Goal: Task Accomplishment & Management: Use online tool/utility

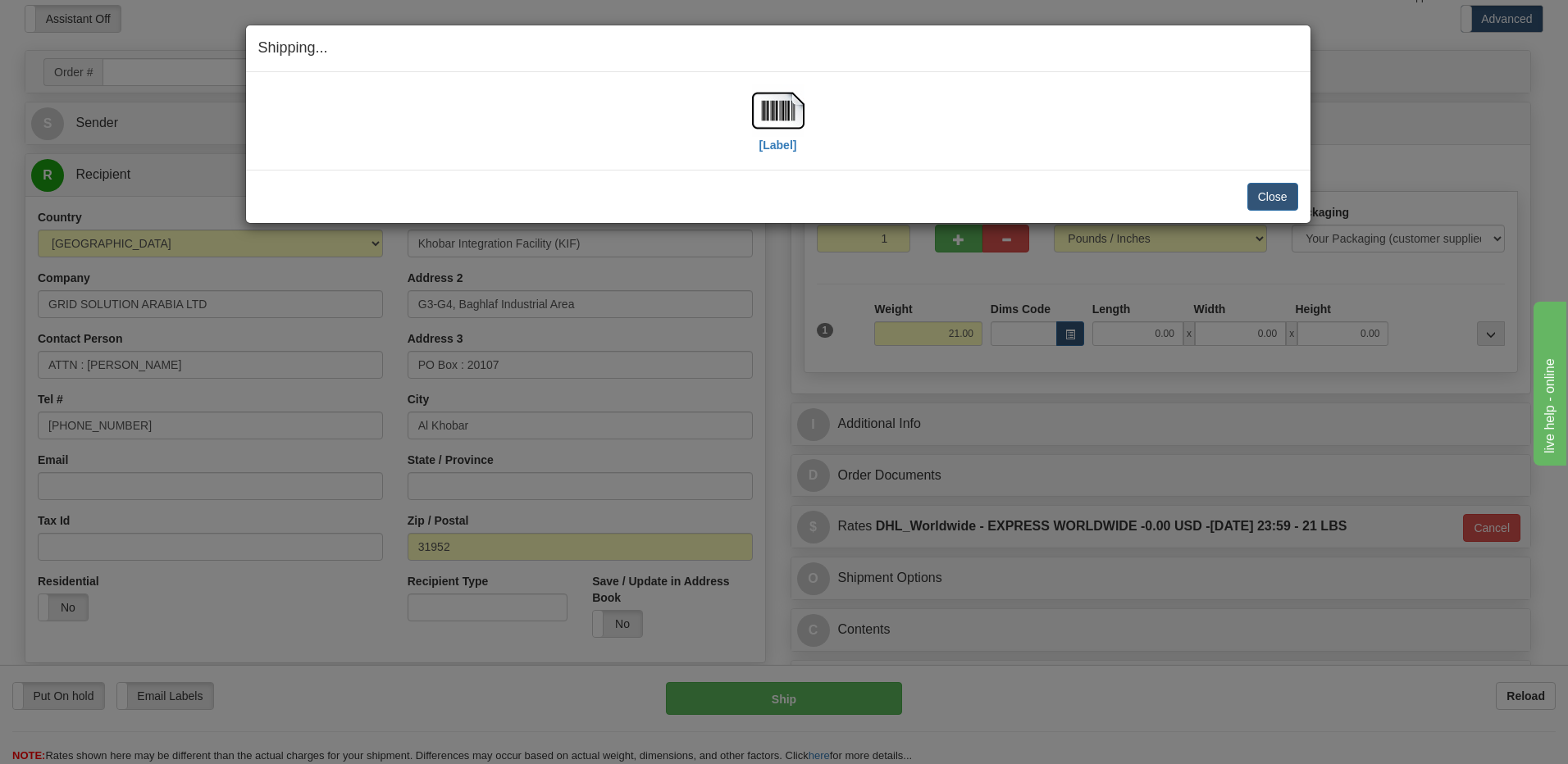
scroll to position [67, 0]
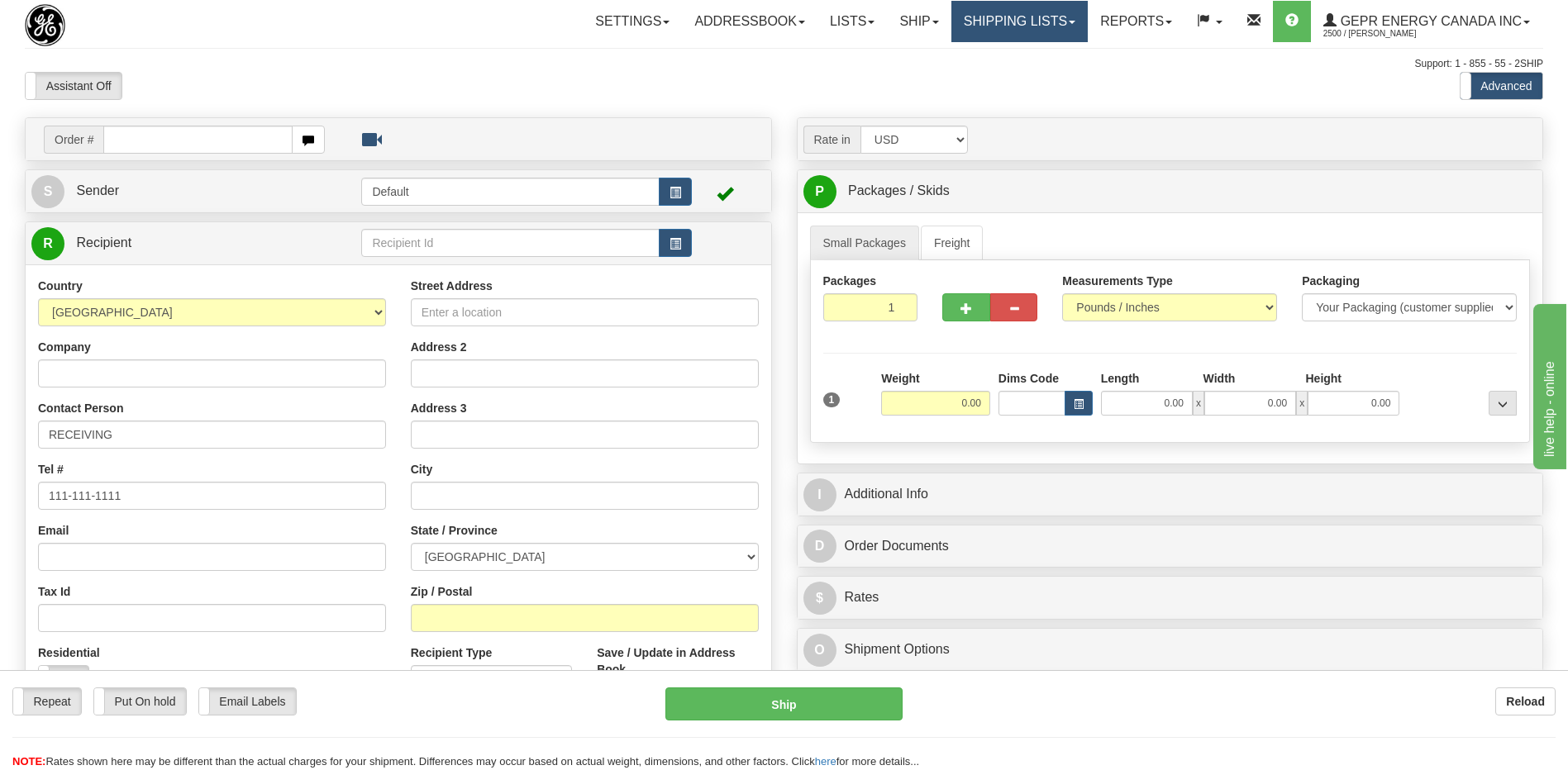
click at [1001, 14] on link "Shipping lists" at bounding box center [1020, 21] width 136 height 41
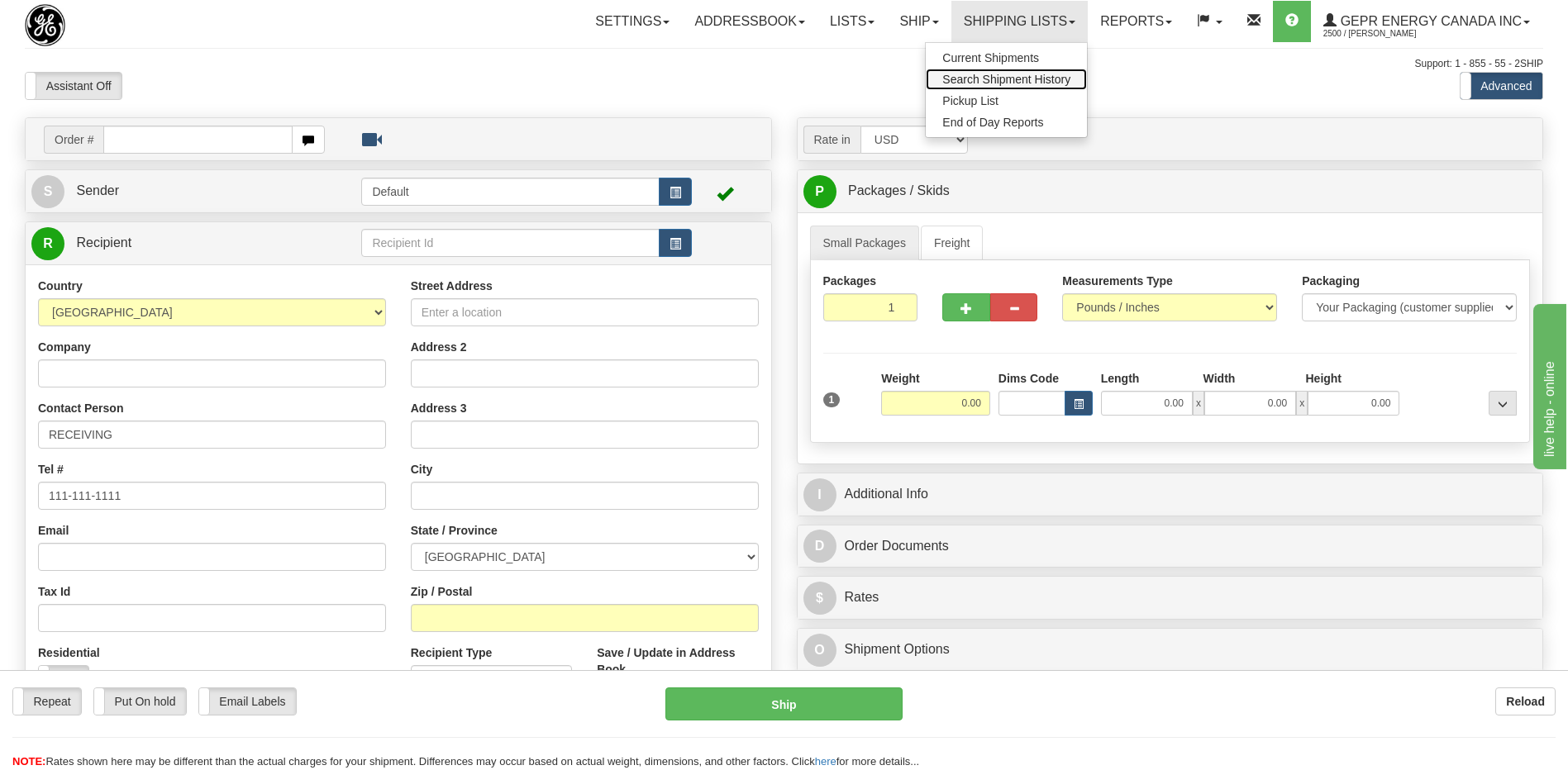
click at [1003, 85] on span "Search Shipment History" at bounding box center [1005, 80] width 128 height 13
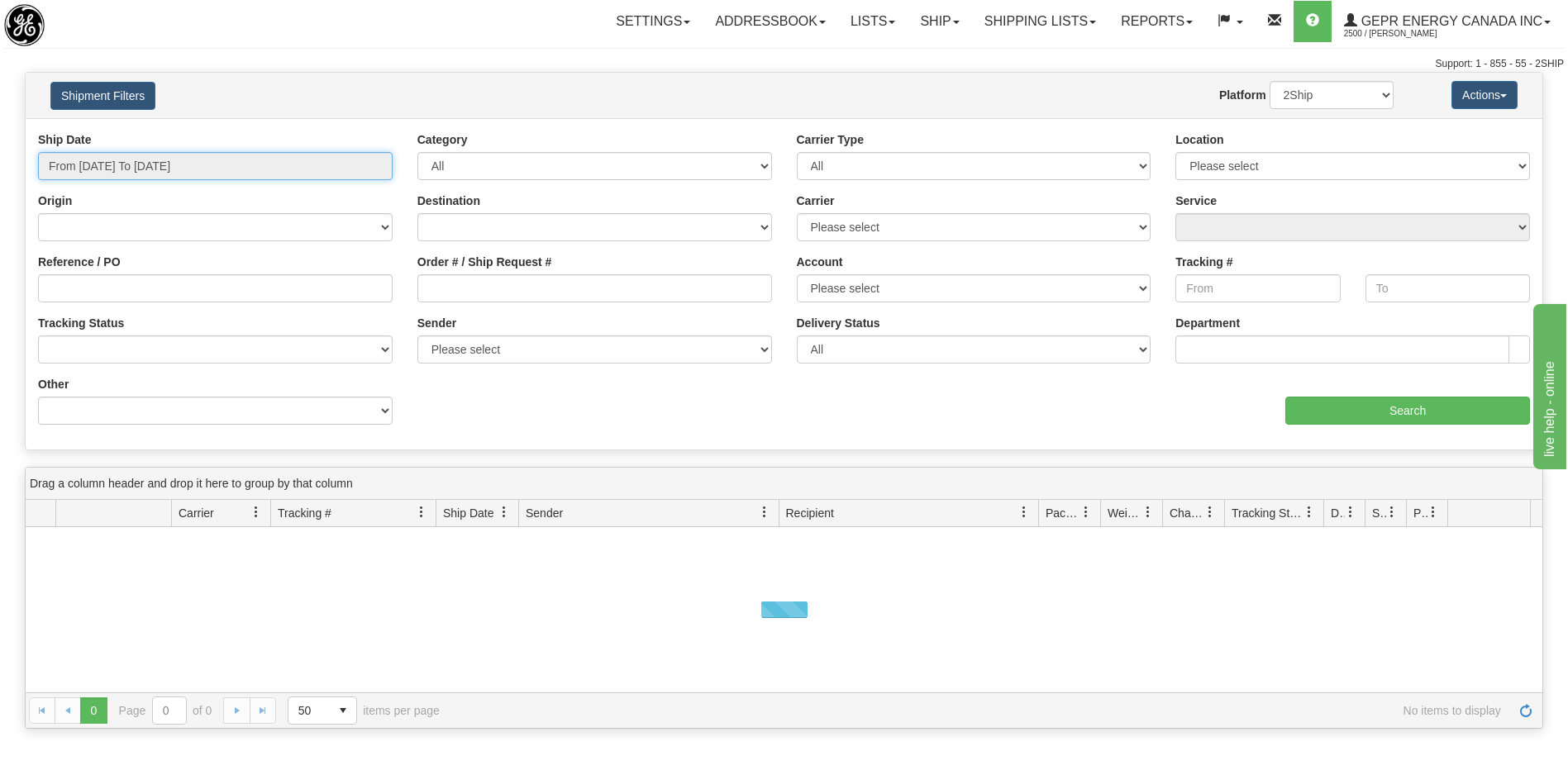
type input "08/28/2025"
click at [227, 157] on input "From 08/27/2025 To 08/28/2025" at bounding box center [215, 165] width 354 height 28
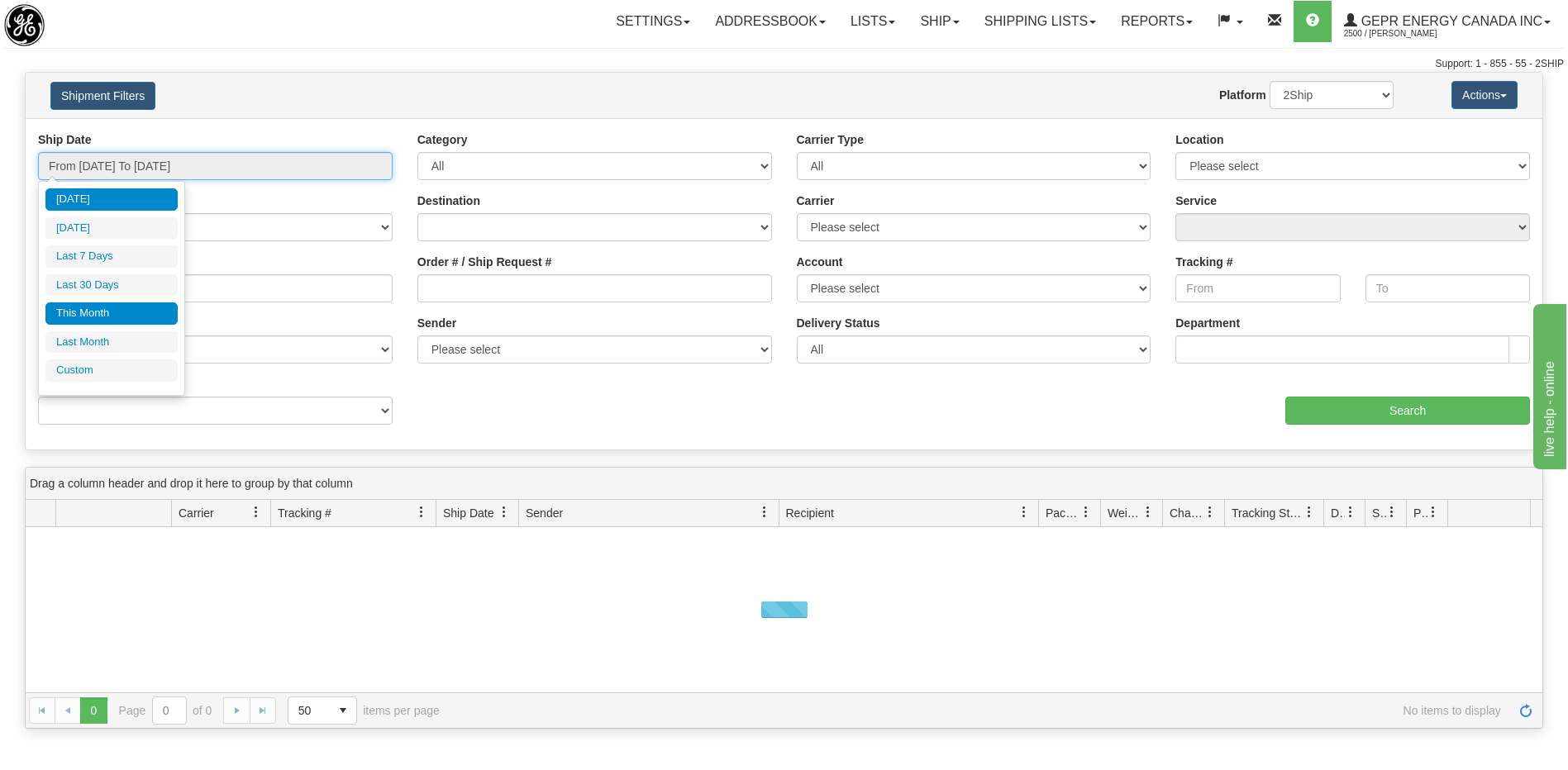
type input "08/01/2025"
type input "08/31/2025"
type input "07/01/2025"
type input "07/31/2025"
type input "[DATE]"
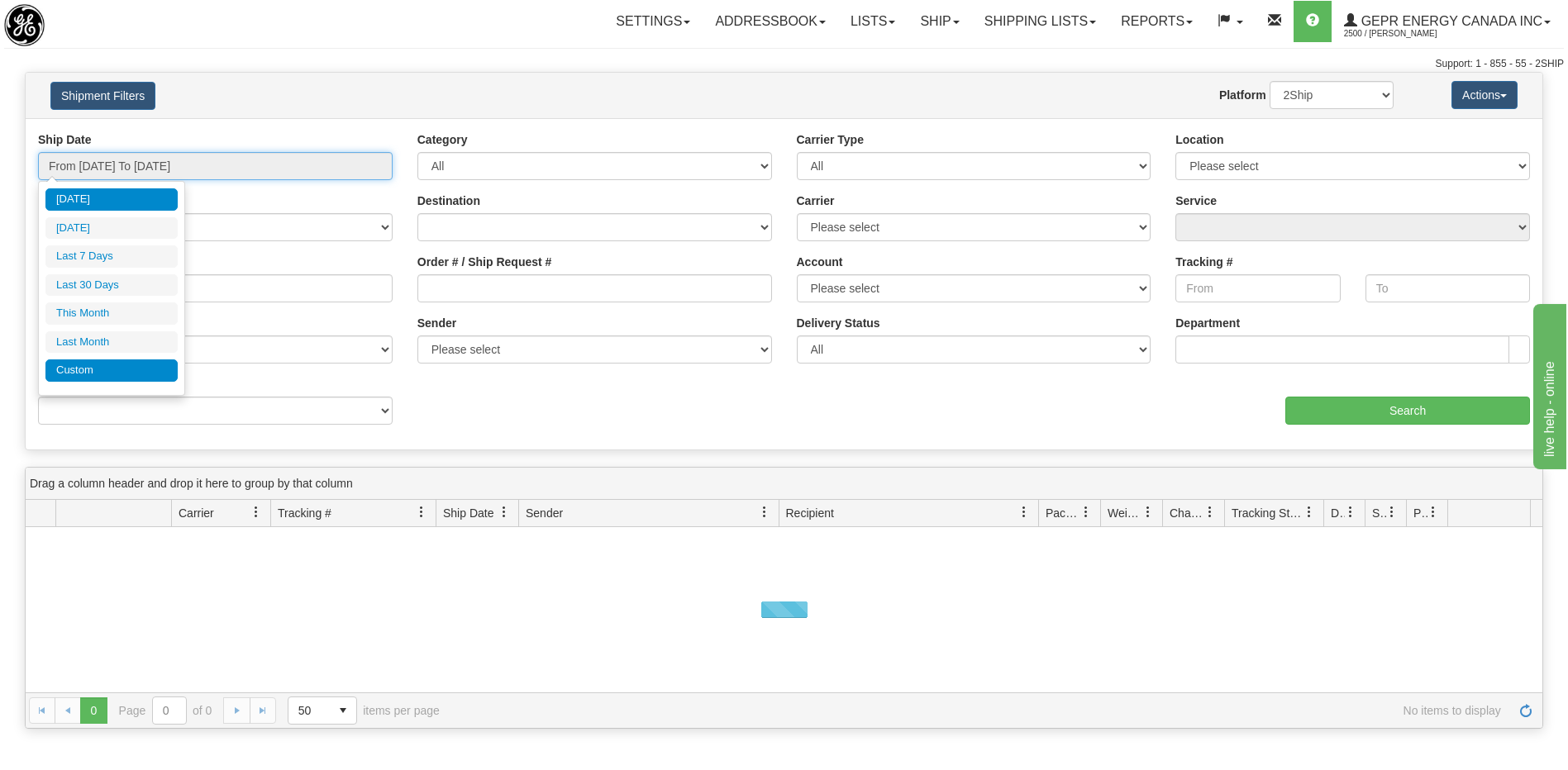
type input "[DATE]"
click at [111, 375] on li "Custom" at bounding box center [111, 370] width 133 height 22
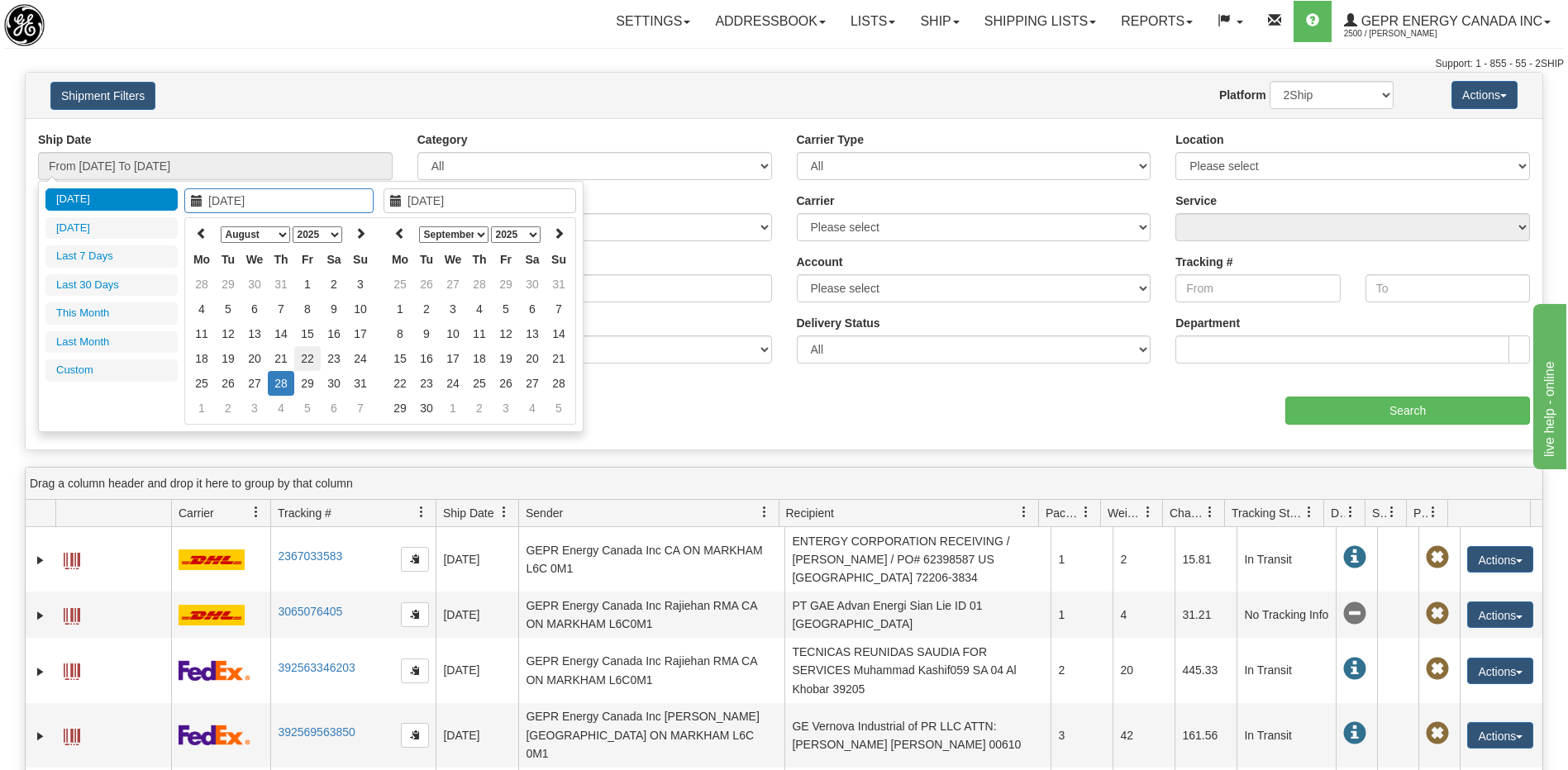
type input "08/22/2025"
click at [306, 362] on td "22" at bounding box center [307, 359] width 27 height 25
click at [404, 228] on icon at bounding box center [400, 233] width 12 height 12
type input "08/22/2025"
click at [503, 362] on td "22" at bounding box center [506, 359] width 27 height 25
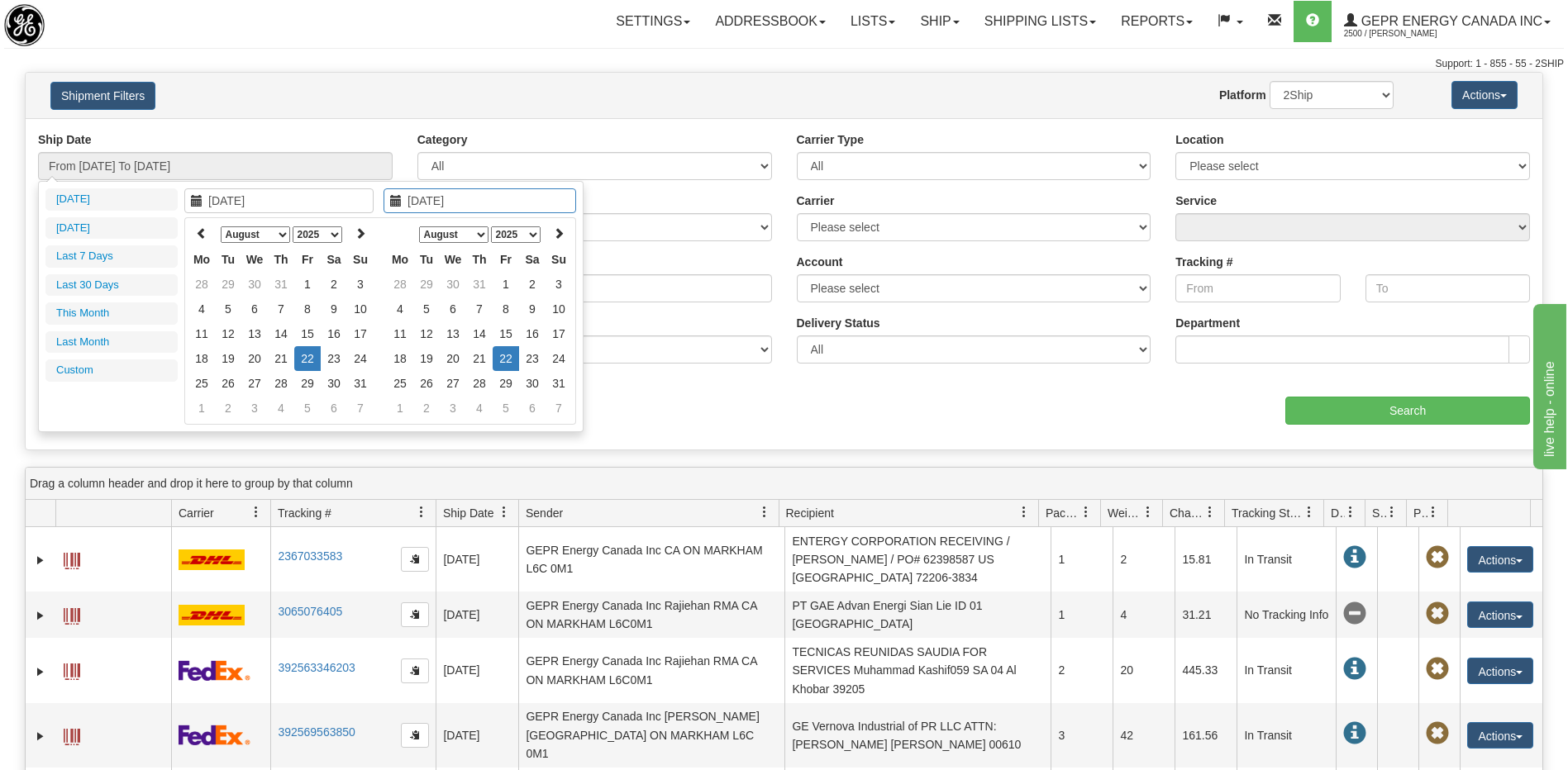
type input "From 08/22/2025 To 08/22/2025"
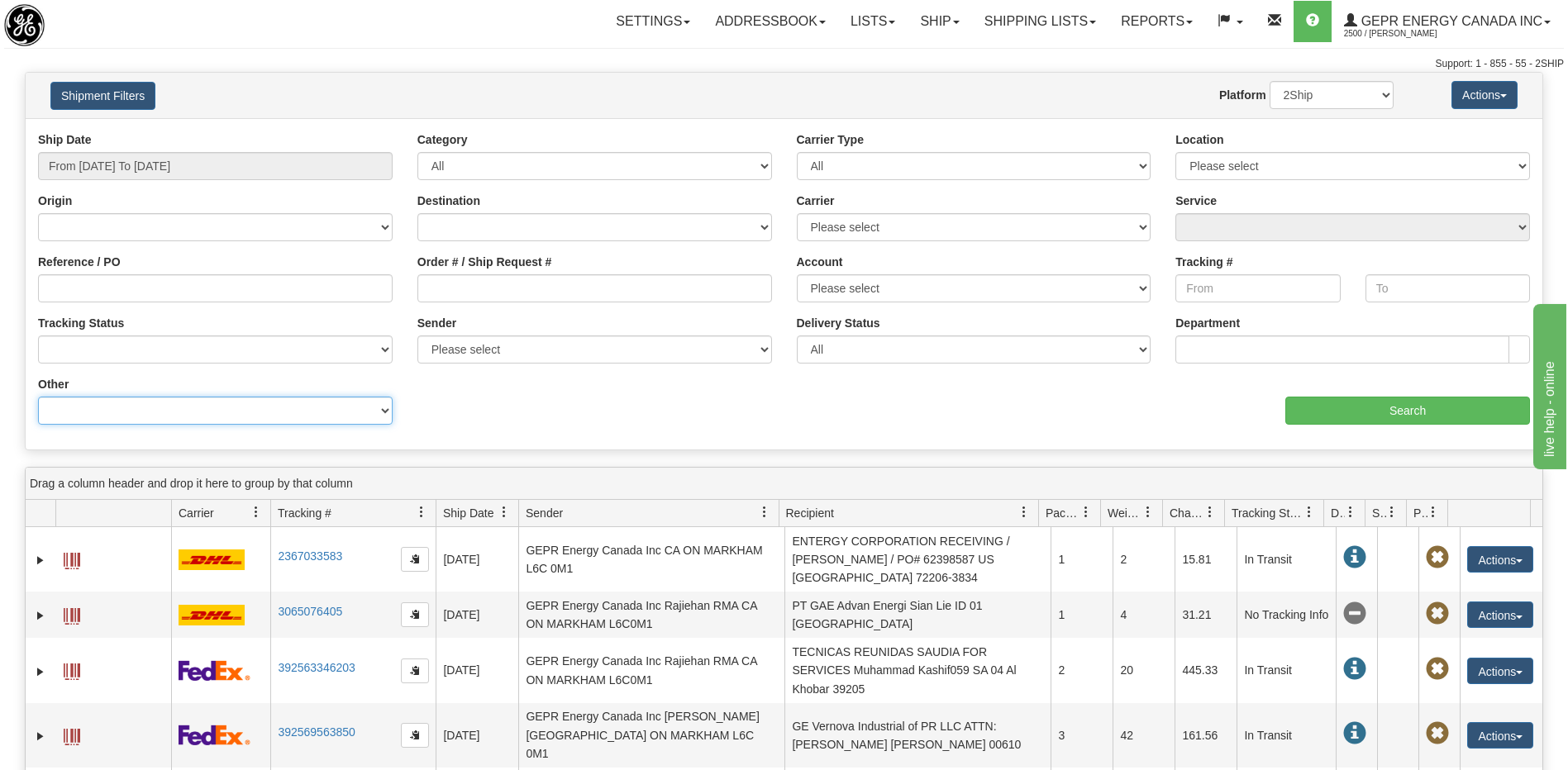
click at [330, 410] on select "Billing Account # Billing Type BOL # (LTL) Commodity Or Documents Consolidation…" at bounding box center [215, 410] width 354 height 28
click at [500, 436] on div "Ship Date From 08/22/2025 To 08/22/2025 Category All Inbound Outbound Carrier T…" at bounding box center [784, 284] width 1516 height 305
click at [838, 228] on select "Please select 2Ship Today DHL FedEx Express® FedEx® LTL Purolator UPS" at bounding box center [974, 227] width 354 height 28
select select "2"
click at [797, 213] on select "Please select 2Ship Today DHL FedEx Express® FedEx® LTL Purolator UPS" at bounding box center [974, 227] width 354 height 28
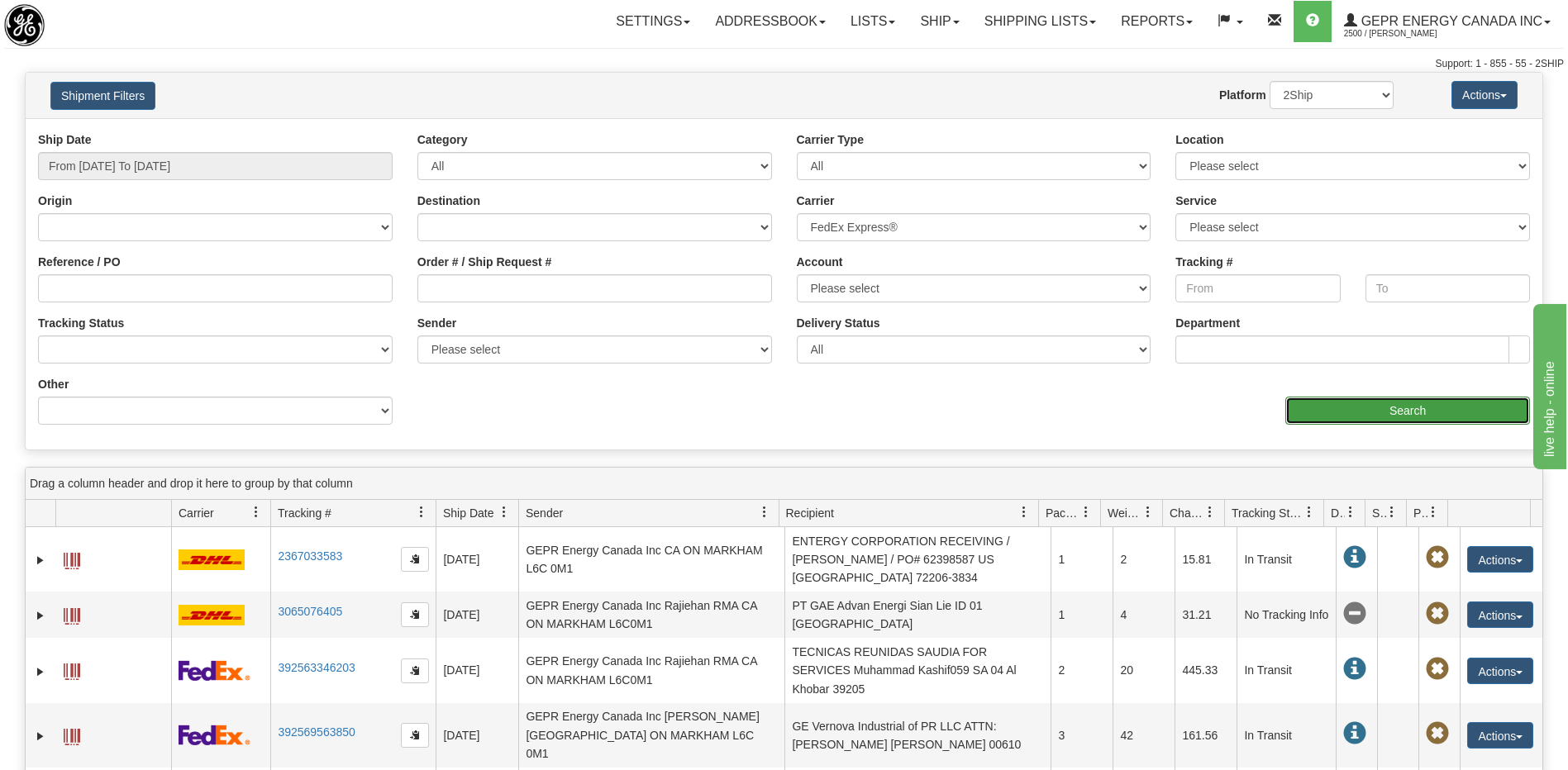
click at [1360, 412] on input "Search" at bounding box center [1407, 410] width 245 height 28
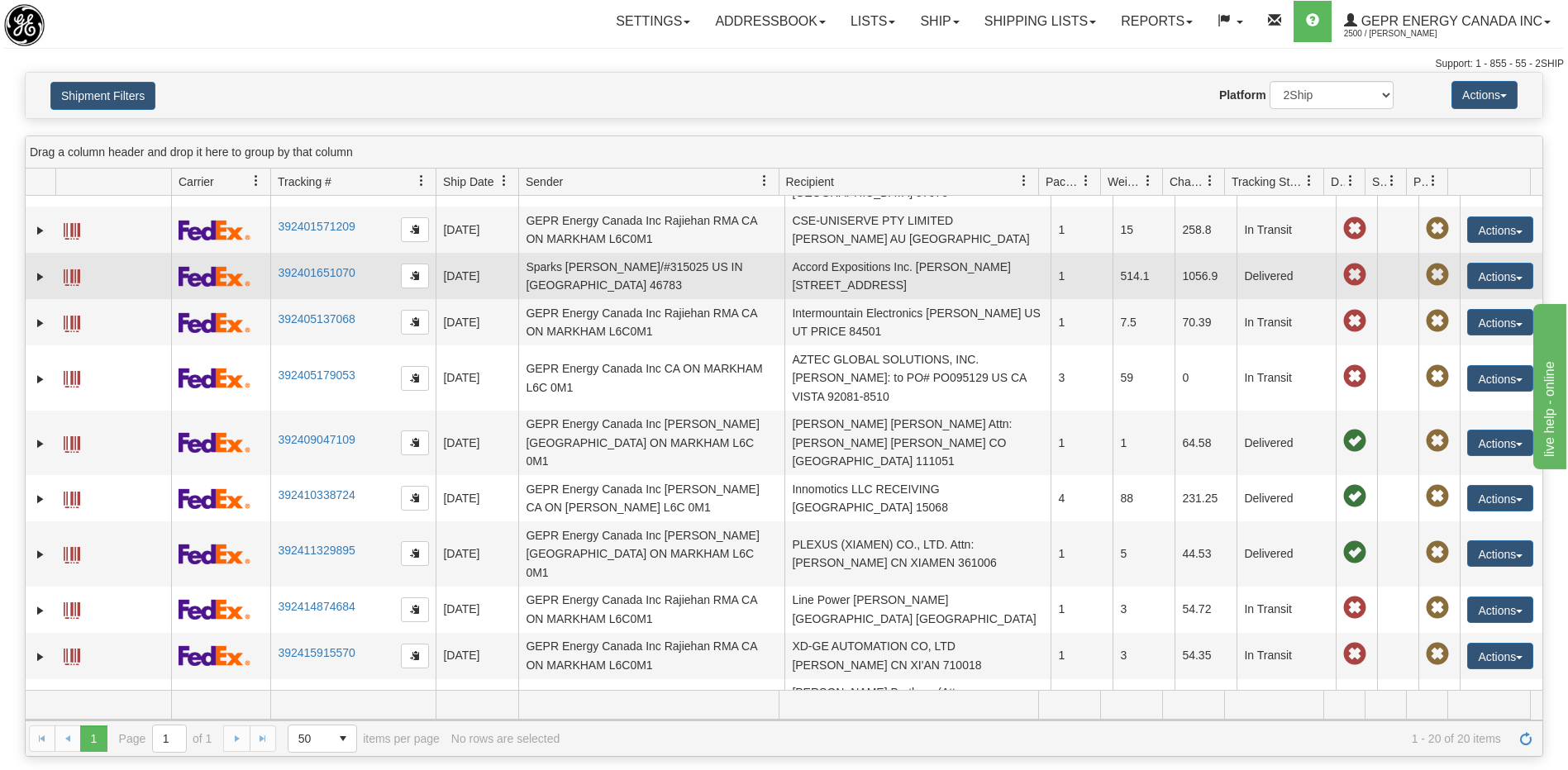
scroll to position [83, 0]
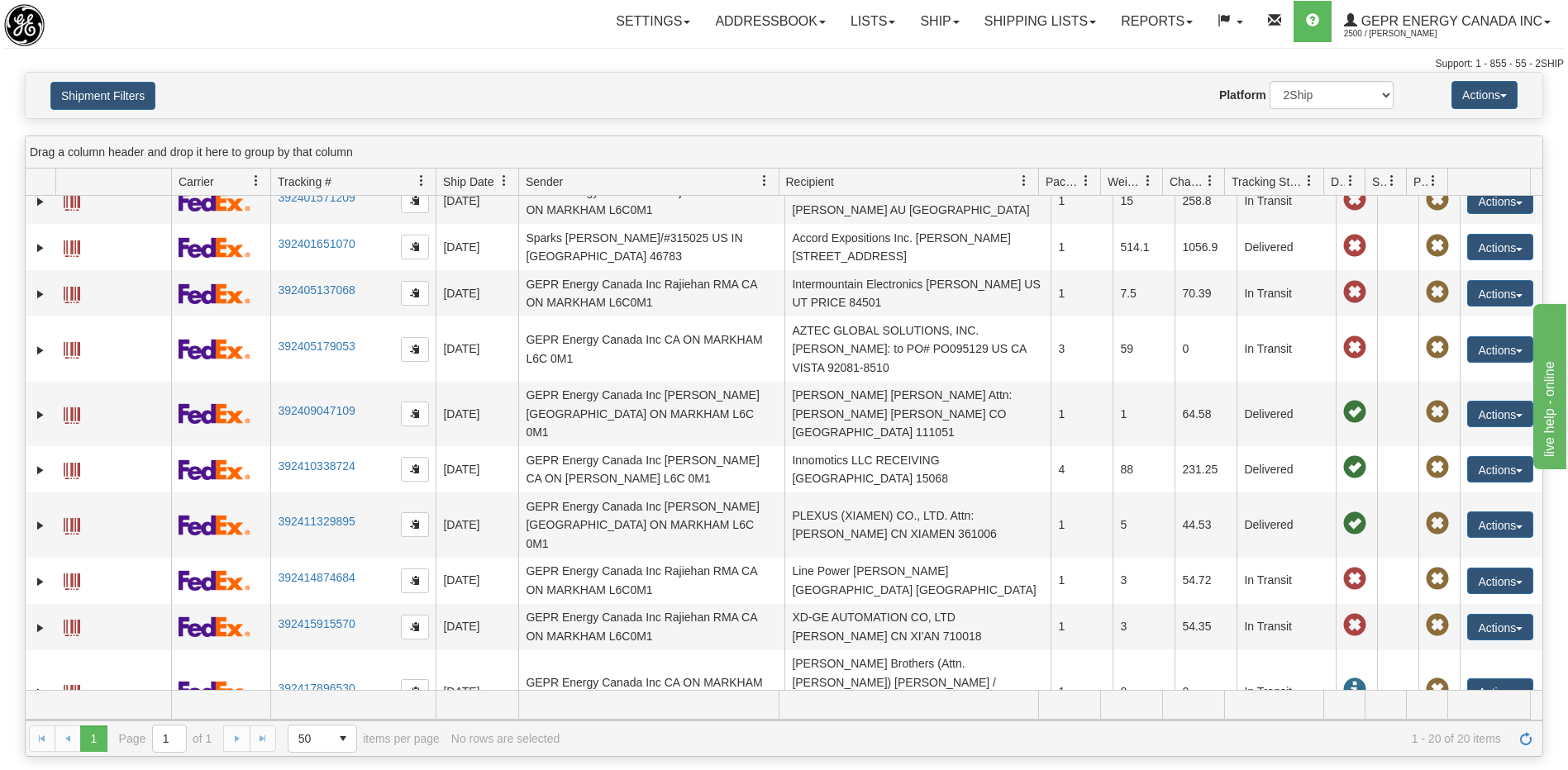
click at [649, 109] on div "Website Agent Nothing selected Client User Platform 2Ship Imported" at bounding box center [846, 94] width 1119 height 28
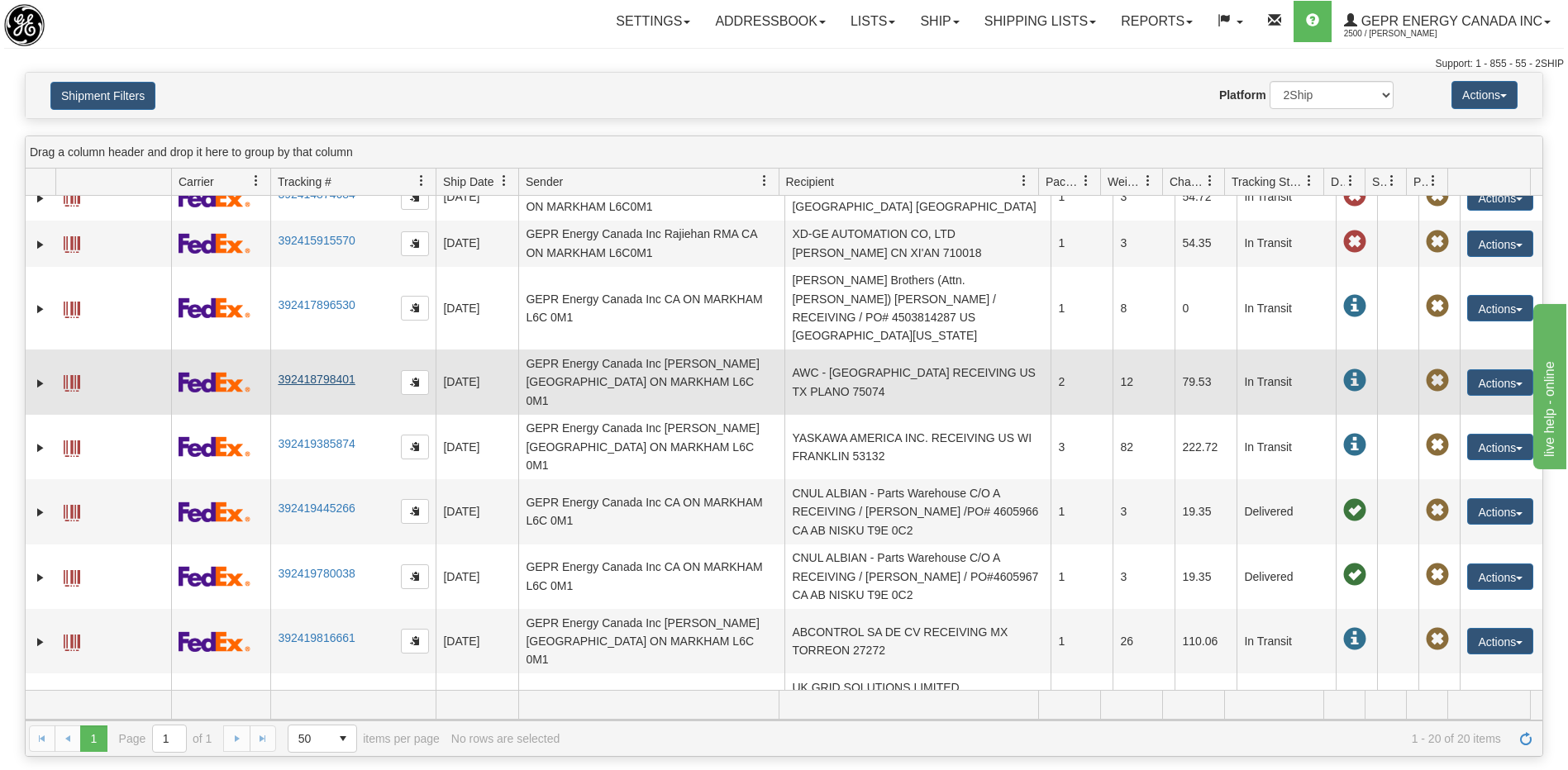
scroll to position [495, 0]
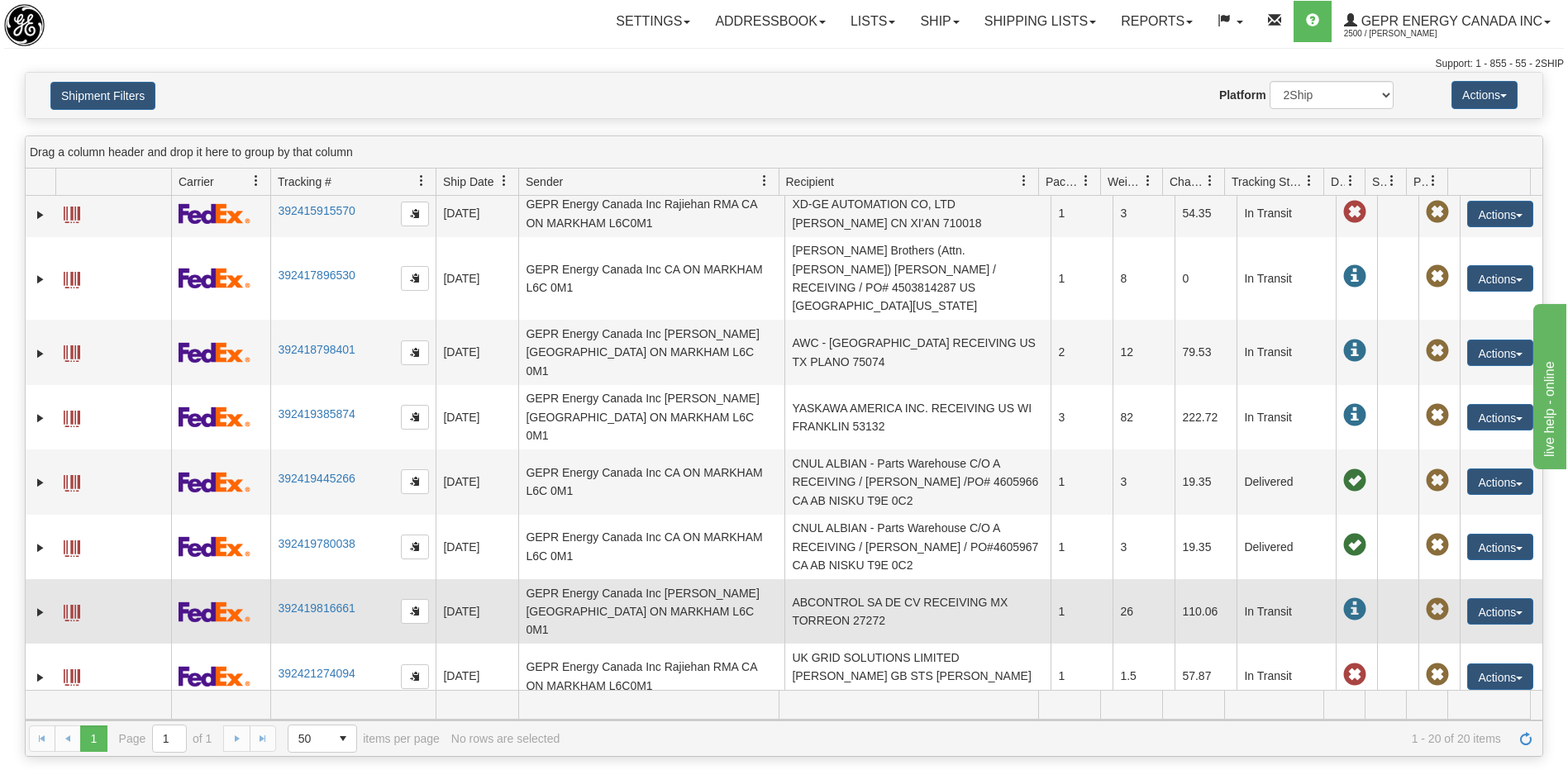
click at [854, 579] on td "ABCONTROL SA DE CV RECEIVING MX TORREON 27272" at bounding box center [917, 611] width 266 height 64
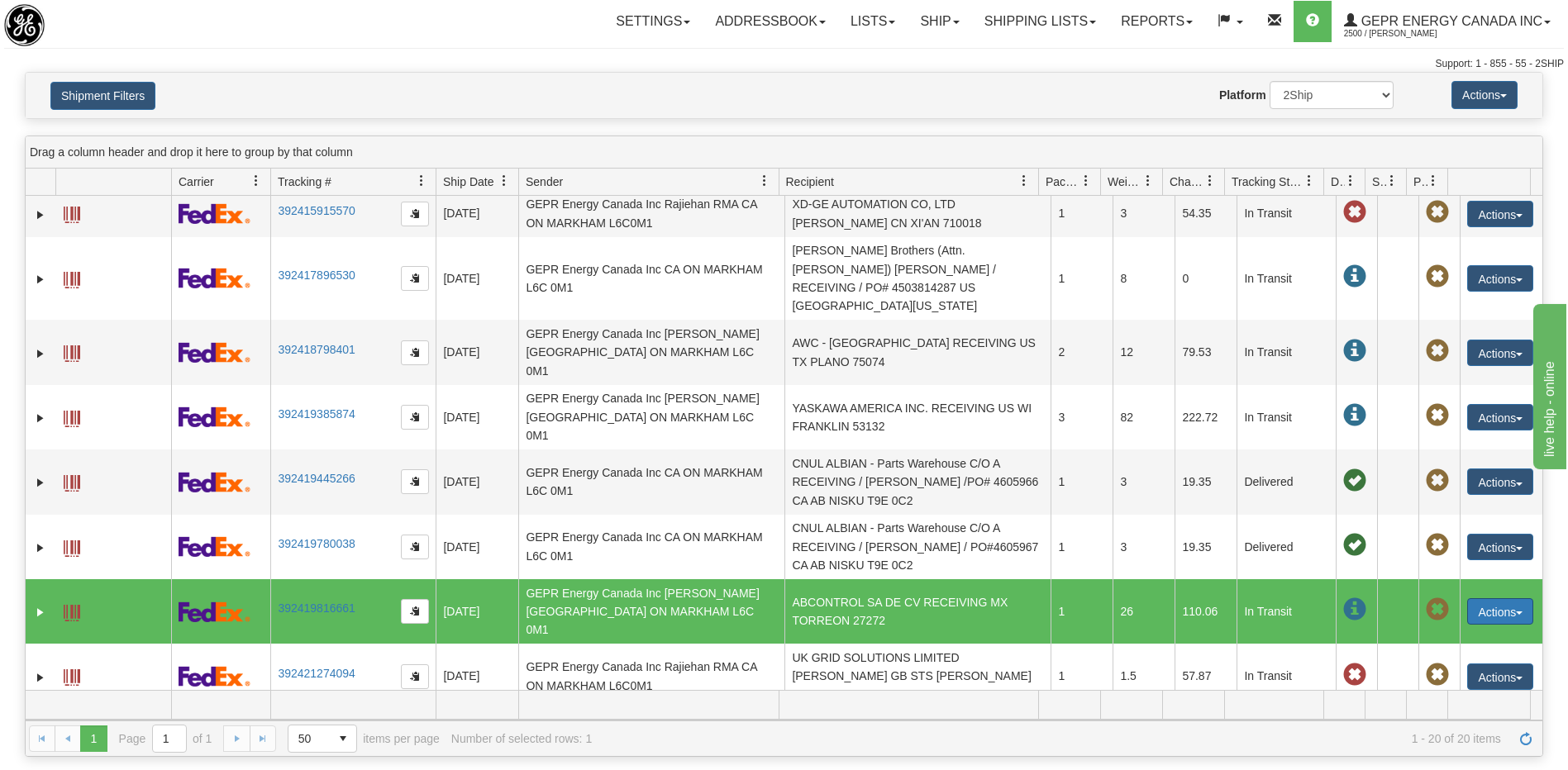
click at [1484, 598] on button "Actions" at bounding box center [1500, 612] width 66 height 27
drag, startPoint x: 1444, startPoint y: 523, endPoint x: 1471, endPoint y: 617, distance: 97.8
click at [1444, 632] on link "Repeat" at bounding box center [1466, 642] width 133 height 21
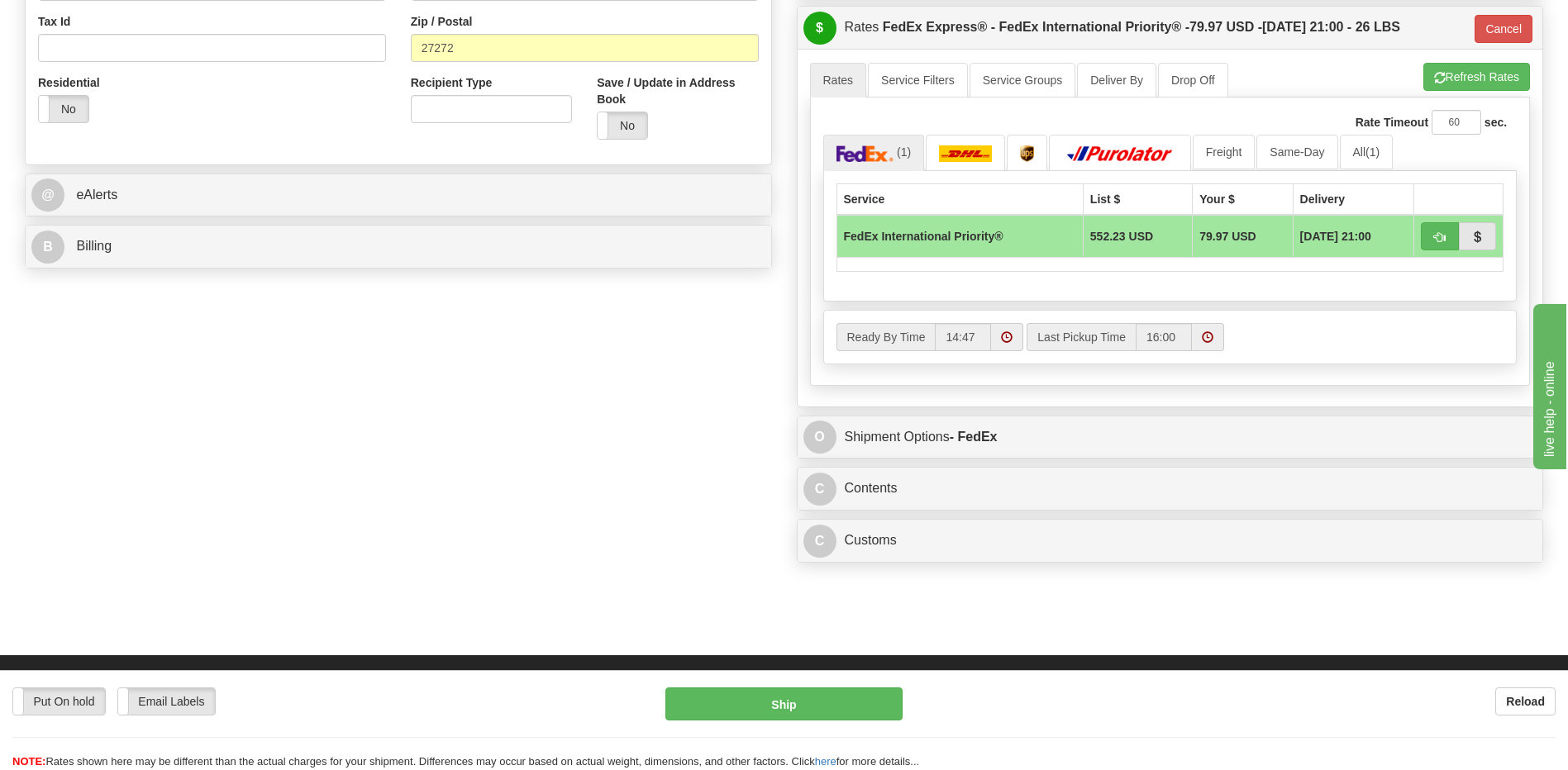
scroll to position [248, 0]
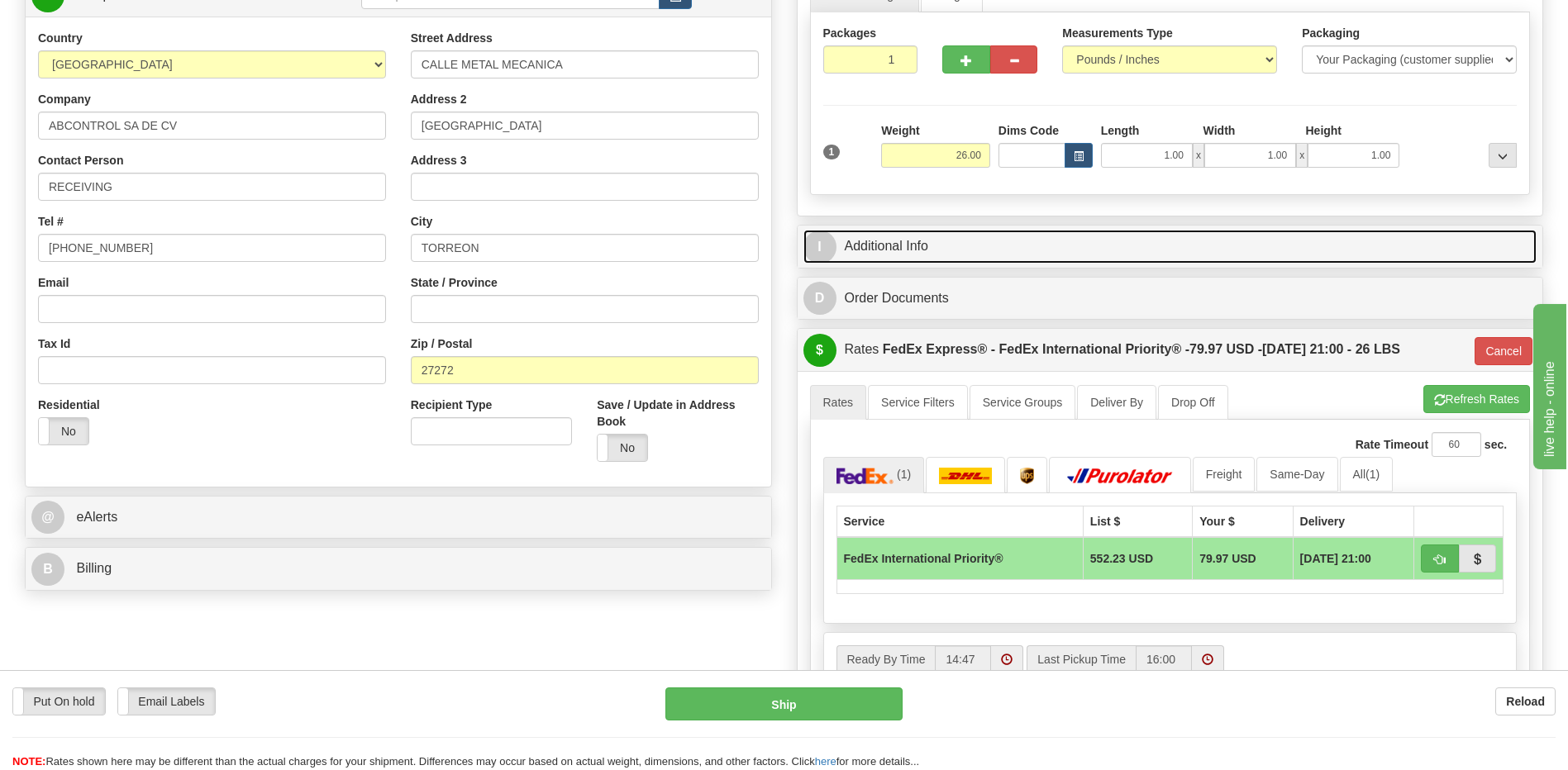
click at [946, 250] on link "I Additional Info" at bounding box center [1170, 246] width 734 height 34
